Goal: Task Accomplishment & Management: Manage account settings

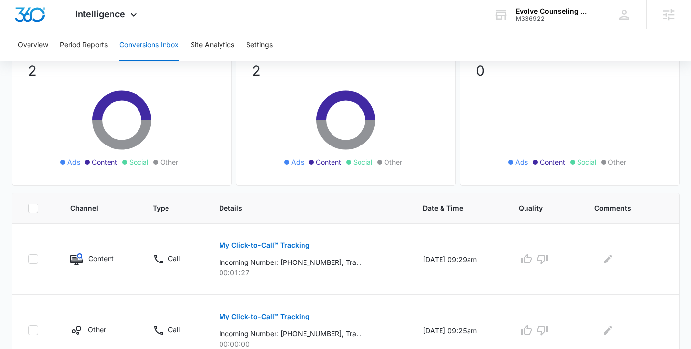
scroll to position [125, 0]
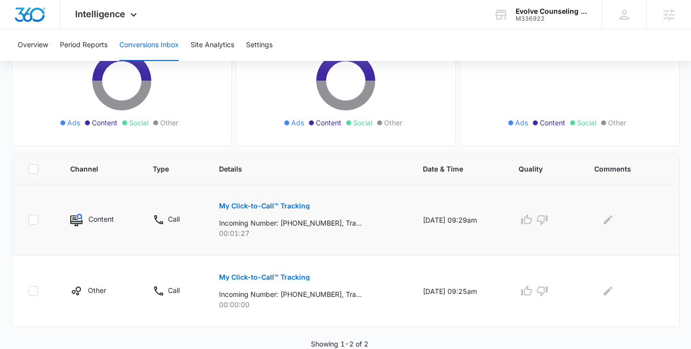
click at [291, 204] on p "My Click-to-Call™ Tracking" at bounding box center [264, 205] width 91 height 7
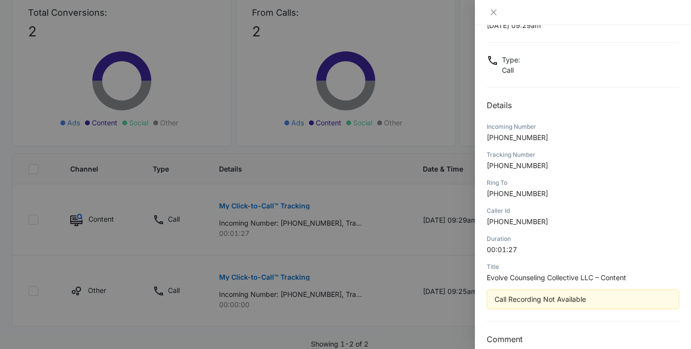
scroll to position [0, 0]
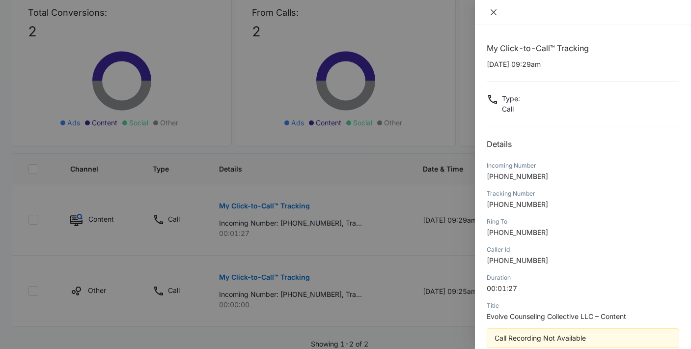
click at [495, 15] on icon "close" at bounding box center [493, 12] width 8 height 8
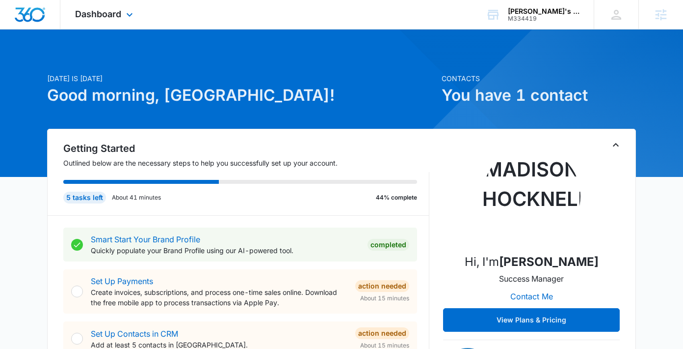
click at [109, 19] on div "Dashboard Apps Reputation Forms CRM Email Social Payments POS Content Ads Intel…" at bounding box center [105, 14] width 90 height 29
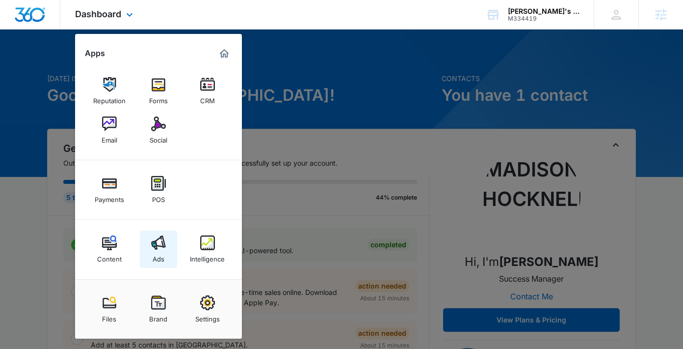
click at [157, 248] on img at bounding box center [158, 242] width 15 height 15
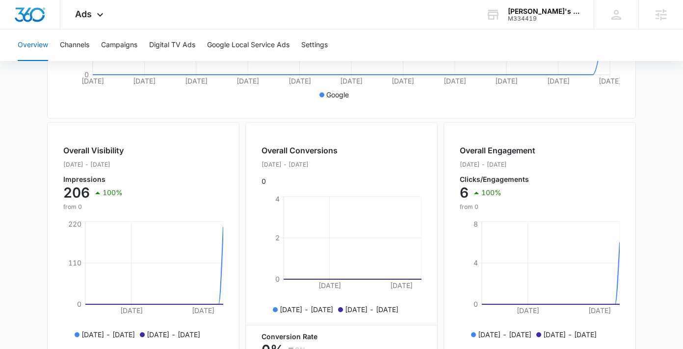
scroll to position [309, 0]
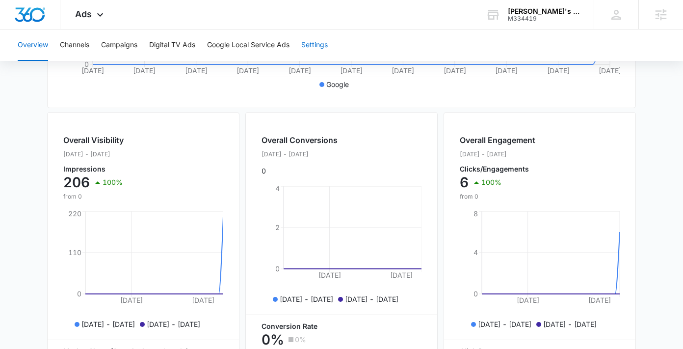
click at [315, 49] on button "Settings" at bounding box center [314, 44] width 27 height 31
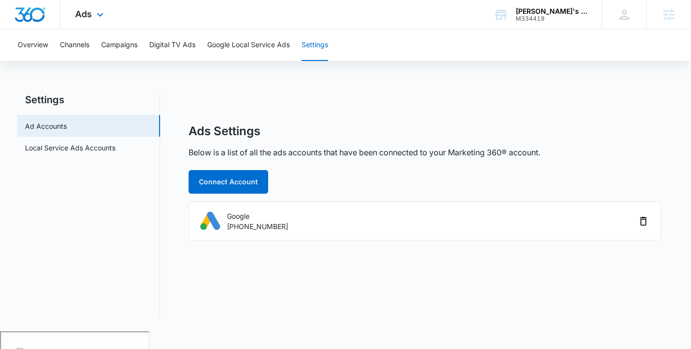
click at [93, 16] on div "Ads Apps Reputation Forms CRM Email Social Payments POS Content Ads Intelligenc…" at bounding box center [90, 14] width 60 height 29
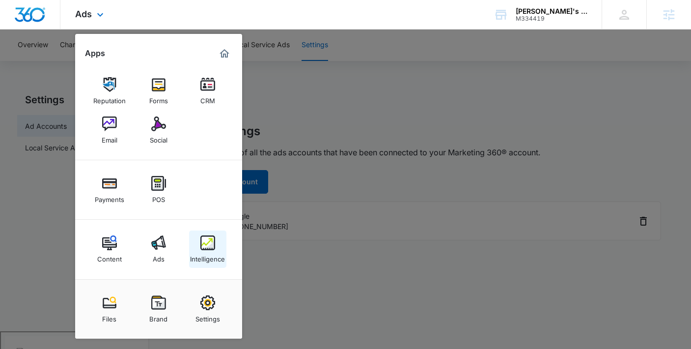
click at [203, 247] on img at bounding box center [207, 242] width 15 height 15
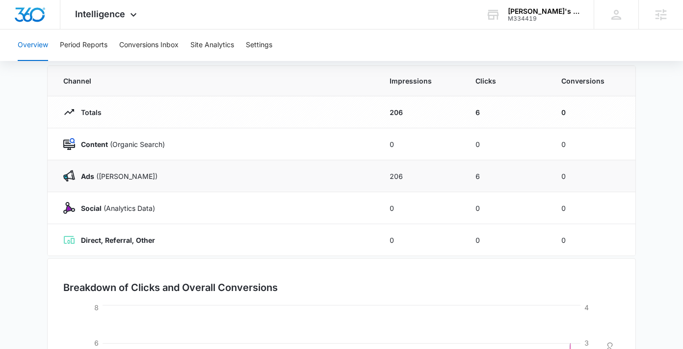
scroll to position [84, 0]
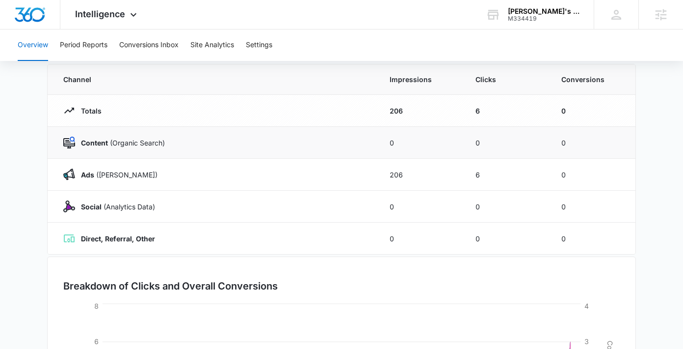
click at [202, 153] on td "Content (Organic Search)" at bounding box center [213, 143] width 330 height 32
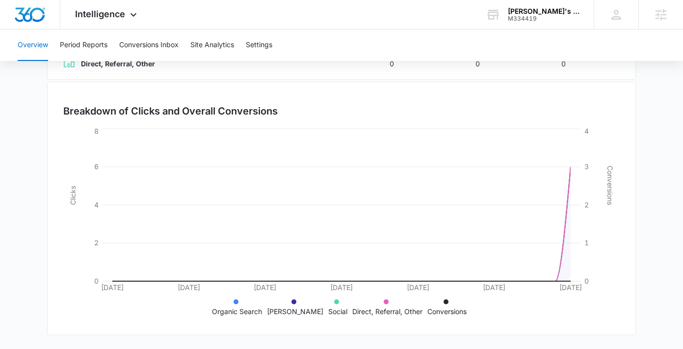
scroll to position [0, 0]
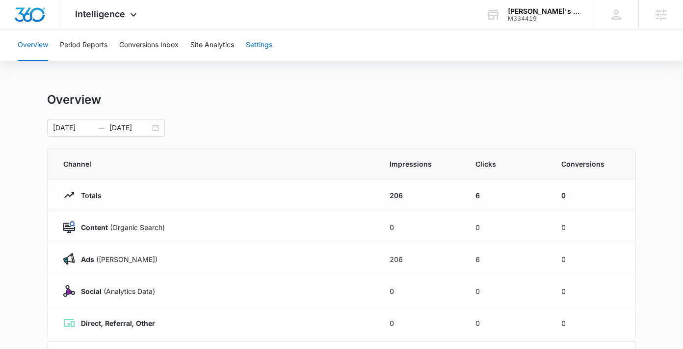
click at [255, 46] on button "Settings" at bounding box center [259, 44] width 27 height 31
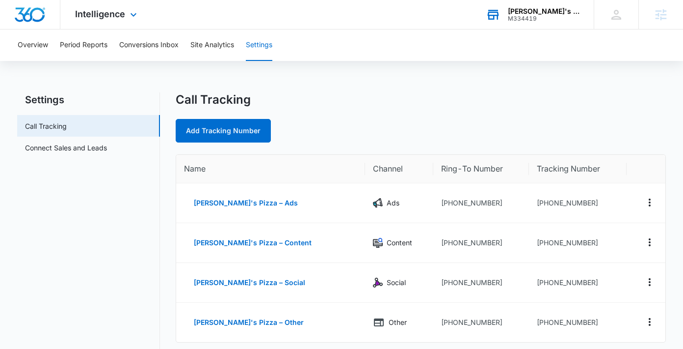
click at [555, 13] on div "[PERSON_NAME]'s Pizza" at bounding box center [544, 11] width 72 height 8
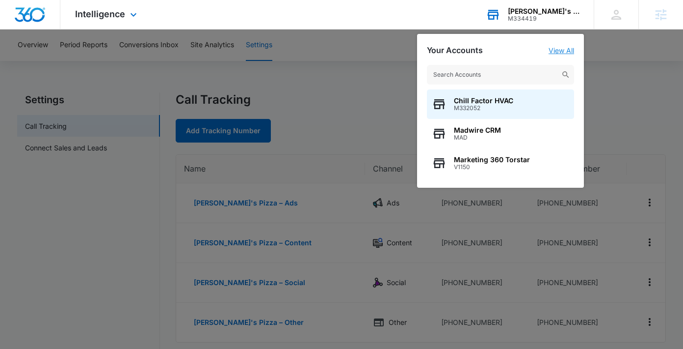
click at [567, 47] on link "View All" at bounding box center [562, 50] width 26 height 8
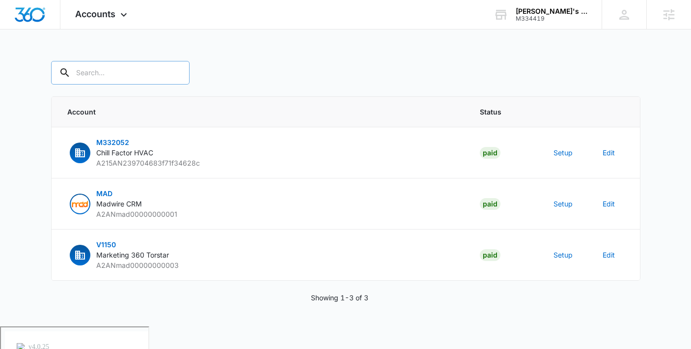
click at [119, 69] on input "text" at bounding box center [120, 73] width 138 height 24
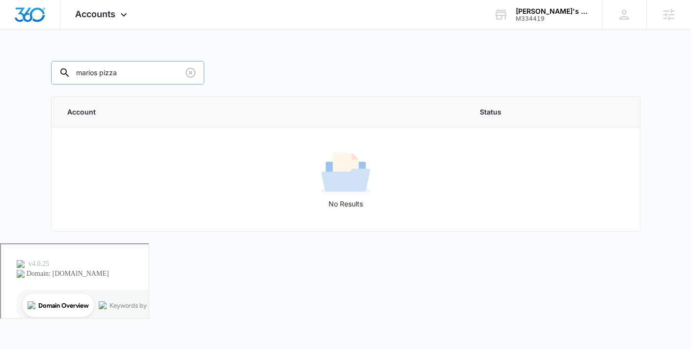
click at [94, 74] on input "marios pizza" at bounding box center [127, 73] width 153 height 24
type input "mario's pizza"
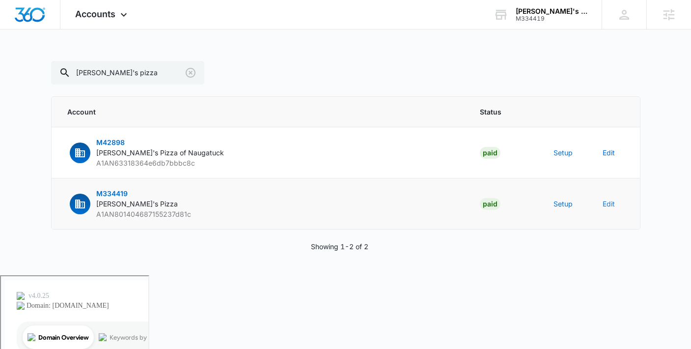
click at [610, 202] on button "Edit" at bounding box center [608, 203] width 12 height 10
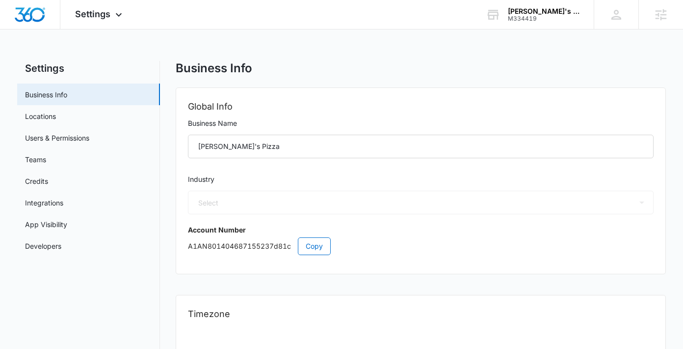
select select "33"
select select "US"
select select "America/Denver"
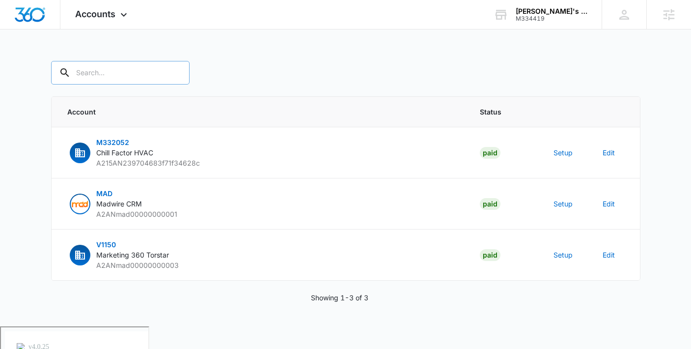
click at [93, 71] on input "text" at bounding box center [120, 73] width 138 height 24
type input "mario's pizza"
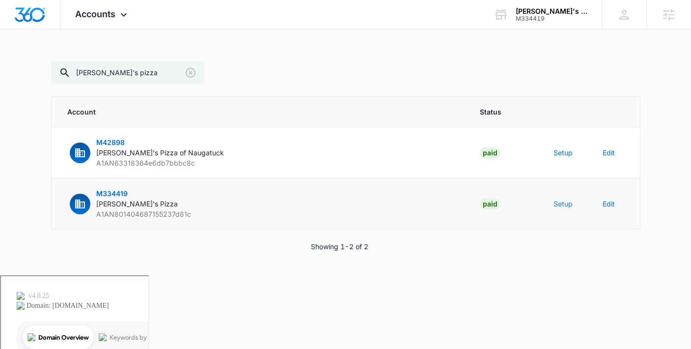
click at [559, 202] on button "Setup" at bounding box center [562, 203] width 19 height 10
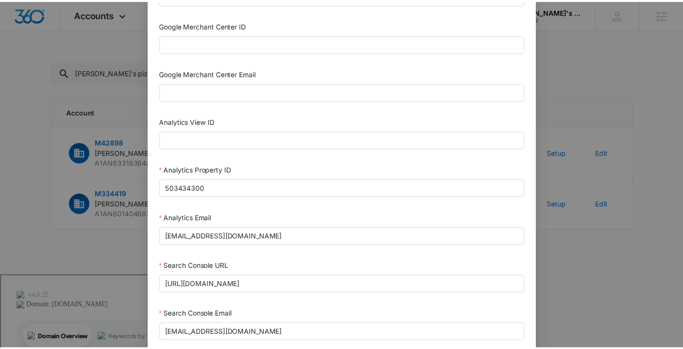
scroll to position [210, 0]
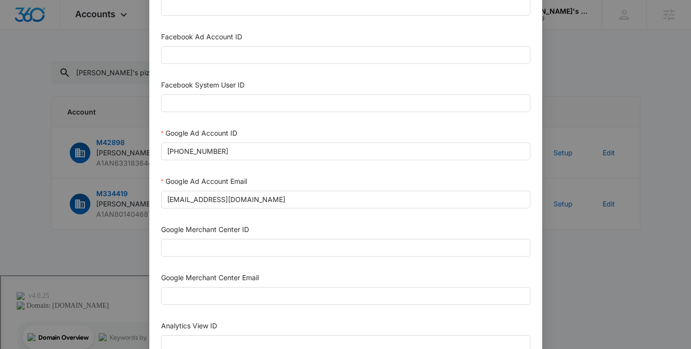
click at [566, 44] on div "Setup Account Bing Ad Account ID Bing Ad Account Email LinkedIn Ad Account ID L…" at bounding box center [345, 174] width 691 height 349
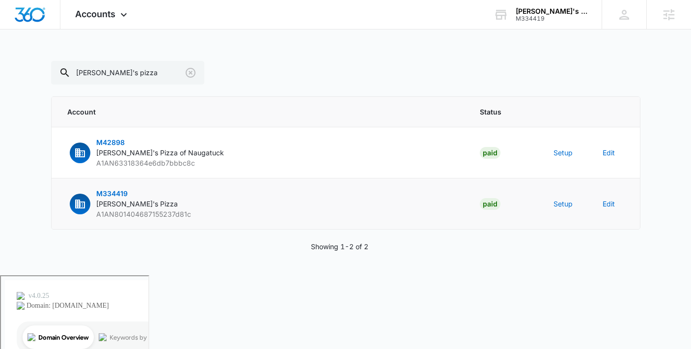
click at [117, 198] on p "M334419 Mario's Pizza A1AN801404687155237d81c" at bounding box center [143, 203] width 95 height 31
click at [109, 190] on span "M334419" at bounding box center [111, 193] width 31 height 8
click at [110, 191] on span "M334419" at bounding box center [111, 193] width 31 height 8
click at [102, 191] on span "M334419" at bounding box center [111, 193] width 31 height 8
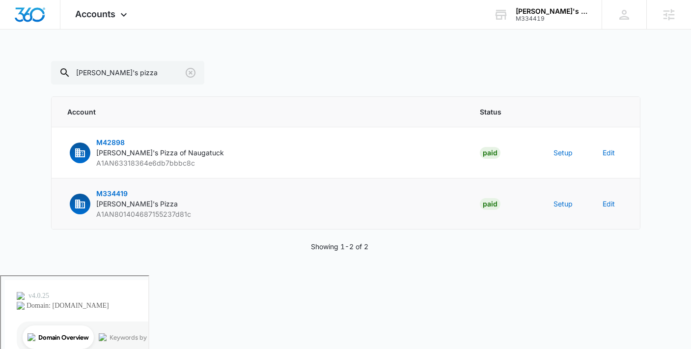
click at [102, 191] on span "M334419" at bounding box center [111, 193] width 31 height 8
click at [100, 198] on p "M334419 Mario's Pizza A1AN801404687155237d81c" at bounding box center [143, 203] width 95 height 31
click at [104, 195] on span "M334419" at bounding box center [111, 193] width 31 height 8
click at [104, 194] on span "M334419" at bounding box center [111, 193] width 31 height 8
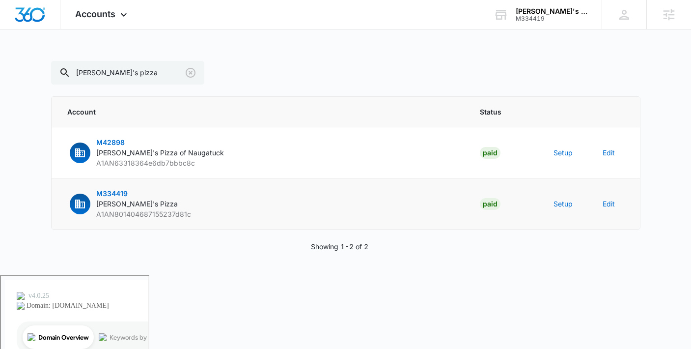
click at [104, 194] on span "M334419" at bounding box center [111, 193] width 31 height 8
click at [121, 197] on span "M334419" at bounding box center [111, 193] width 31 height 8
click at [553, 12] on div "[PERSON_NAME]'s Pizza" at bounding box center [551, 11] width 72 height 8
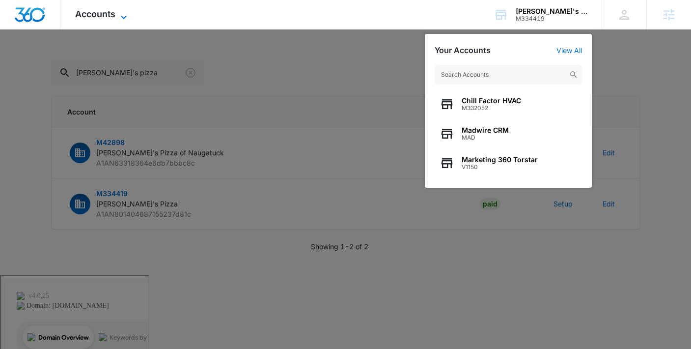
click at [102, 17] on span "Accounts" at bounding box center [95, 14] width 40 height 10
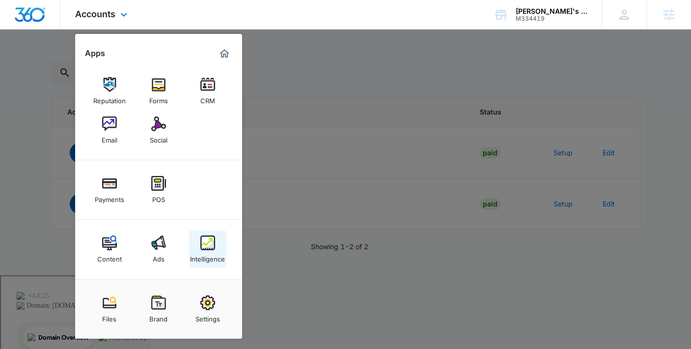
click at [216, 250] on div "Intelligence" at bounding box center [207, 256] width 35 height 13
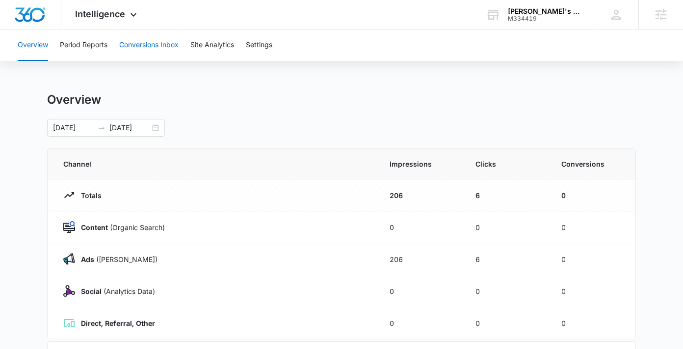
click at [144, 53] on button "Conversions Inbox" at bounding box center [148, 44] width 59 height 31
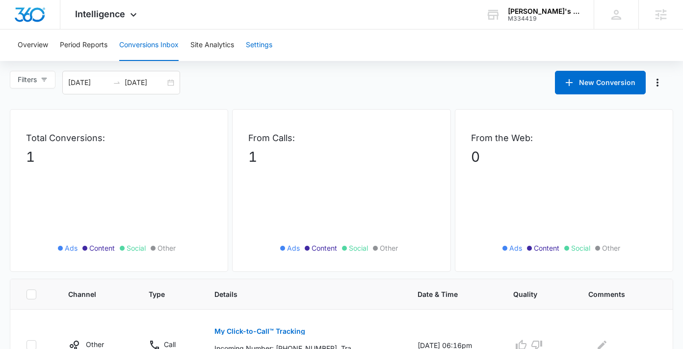
click at [254, 48] on button "Settings" at bounding box center [259, 44] width 27 height 31
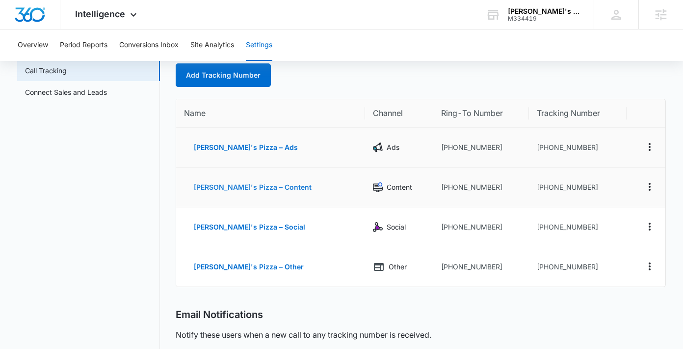
scroll to position [60, 0]
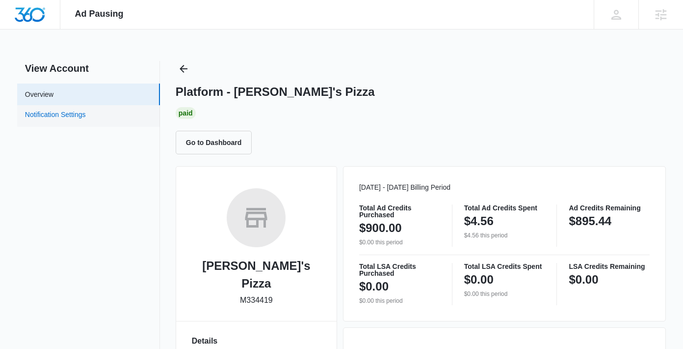
click at [86, 119] on link "Notification Settings" at bounding box center [55, 115] width 61 height 13
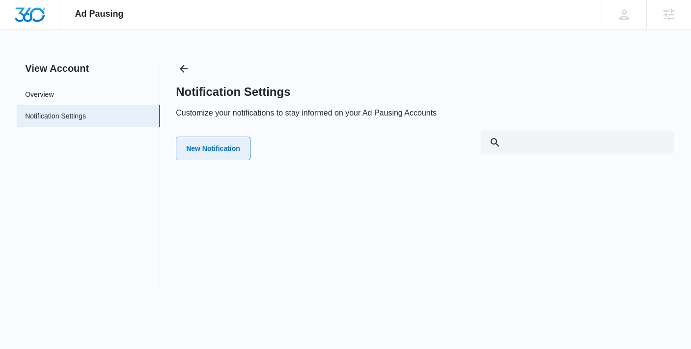
click at [230, 153] on button "New Notification" at bounding box center [213, 148] width 75 height 24
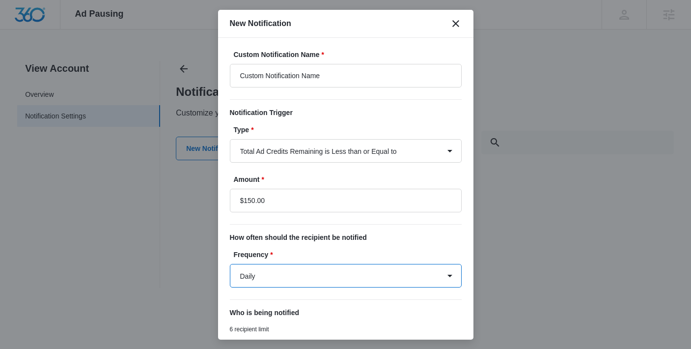
click at [308, 281] on select "Daily Every Time" at bounding box center [346, 276] width 232 height 24
select select "every_time"
click at [230, 264] on select "Daily Every Time" at bounding box center [346, 276] width 232 height 24
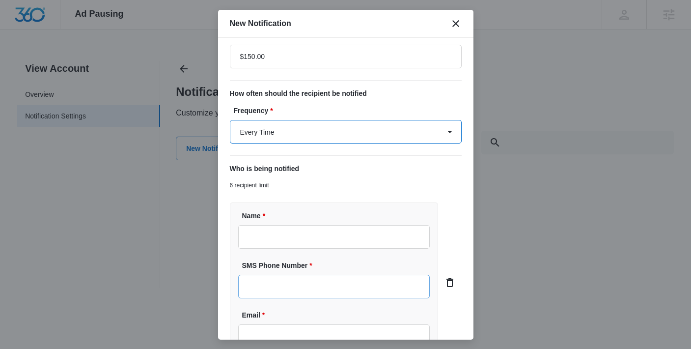
scroll to position [146, 0]
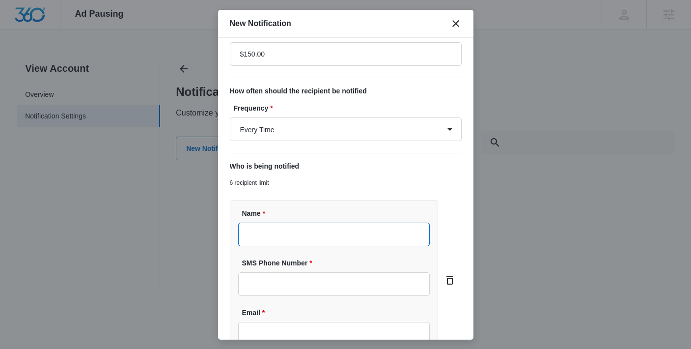
click at [280, 235] on input "Name *" at bounding box center [334, 234] width 192 height 24
type input "[PERSON_NAME]"
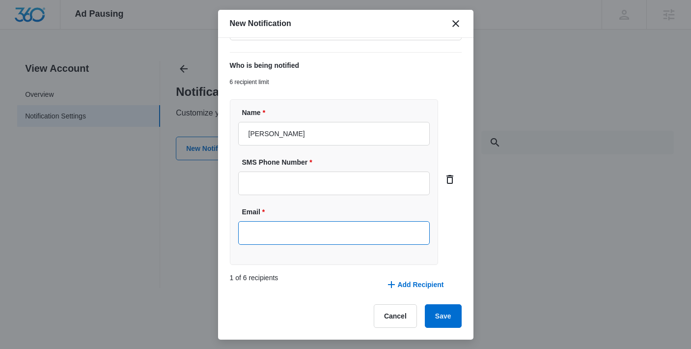
click at [268, 221] on input "Email *" at bounding box center [334, 233] width 192 height 24
type input "[EMAIL_ADDRESS][DOMAIN_NAME]"
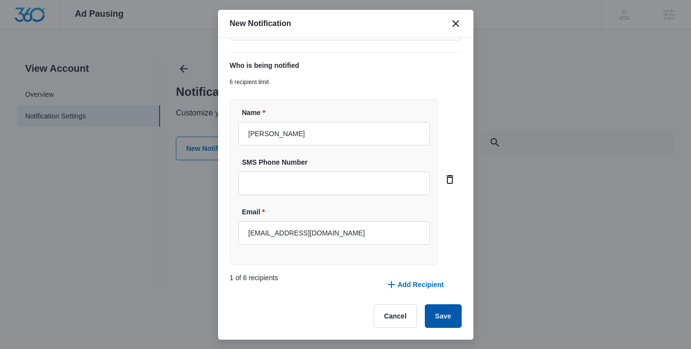
click at [428, 312] on button "Save" at bounding box center [443, 316] width 37 height 24
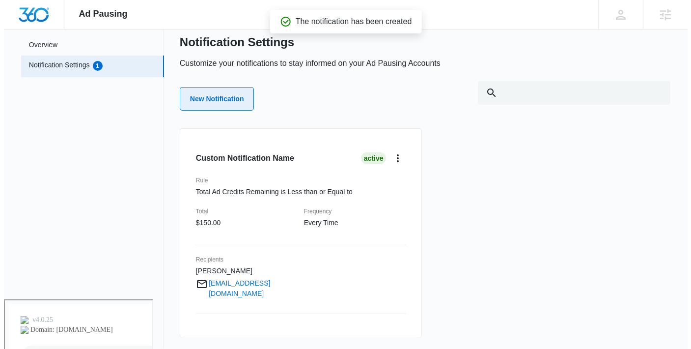
scroll to position [54, 0]
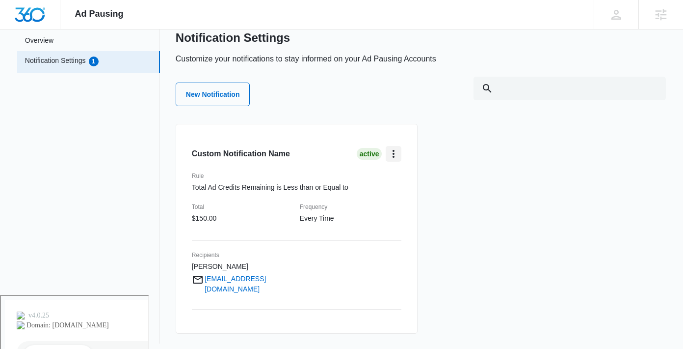
click at [398, 153] on icon "card.dropdown.label" at bounding box center [394, 154] width 12 height 12
click at [404, 183] on div "Edit" at bounding box center [413, 181] width 28 height 7
select select "every_time"
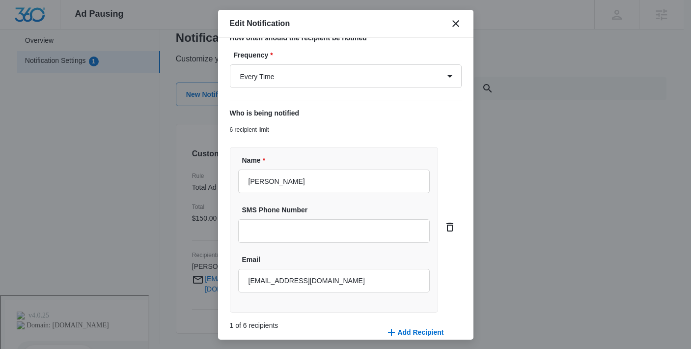
type input "$150.00"
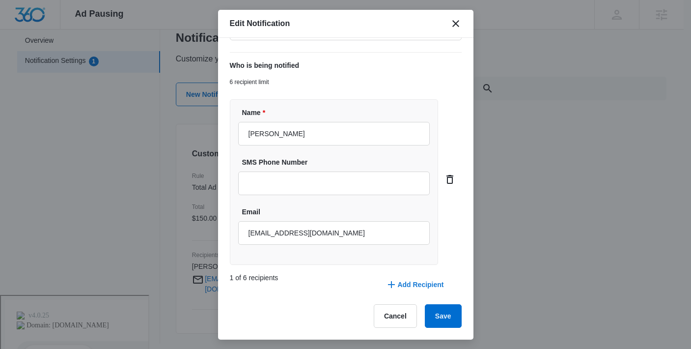
click at [415, 287] on button "Add Recipient" at bounding box center [415, 284] width 78 height 24
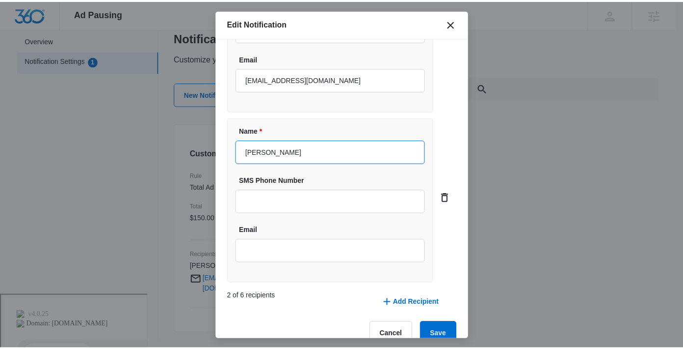
scroll to position [407, 0]
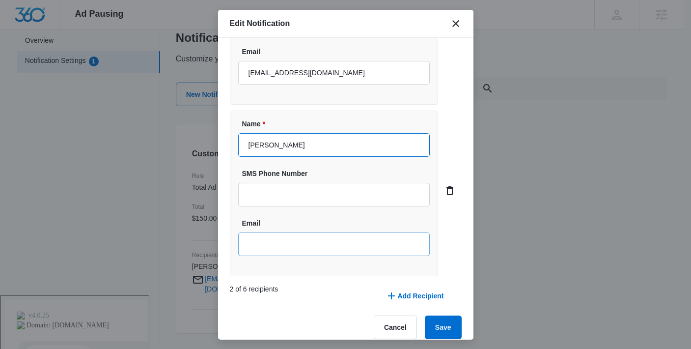
type input "[PERSON_NAME]"
click at [291, 249] on input "Email" at bounding box center [334, 244] width 192 height 24
paste input "[EMAIL_ADDRESS][DOMAIN_NAME]"
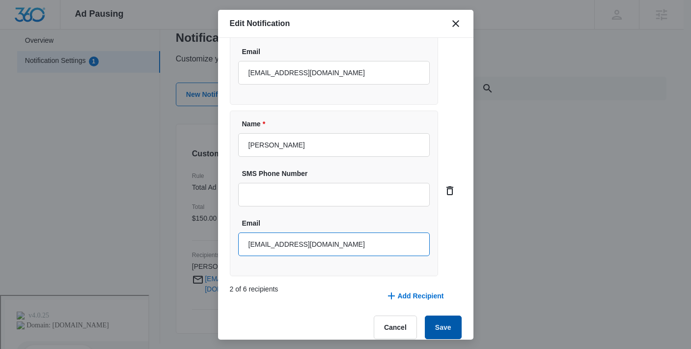
type input "[EMAIL_ADDRESS][DOMAIN_NAME]"
click at [425, 319] on button "Save" at bounding box center [443, 327] width 37 height 24
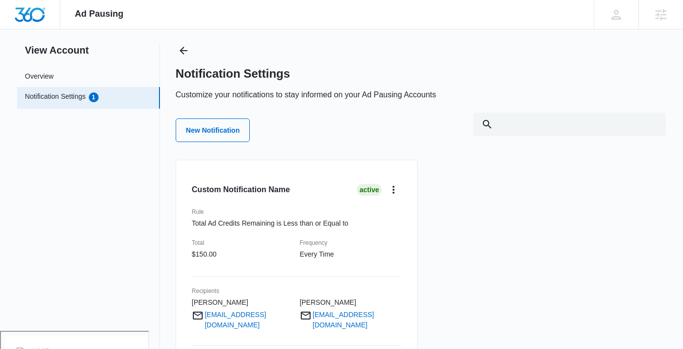
scroll to position [0, 0]
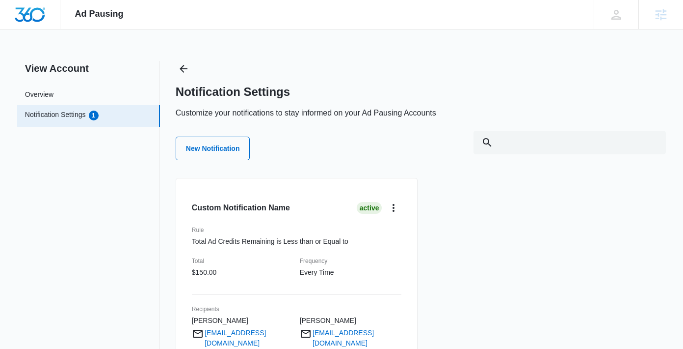
click at [93, 14] on span "Ad Pausing" at bounding box center [99, 14] width 49 height 10
